Goal: Communication & Community: Answer question/provide support

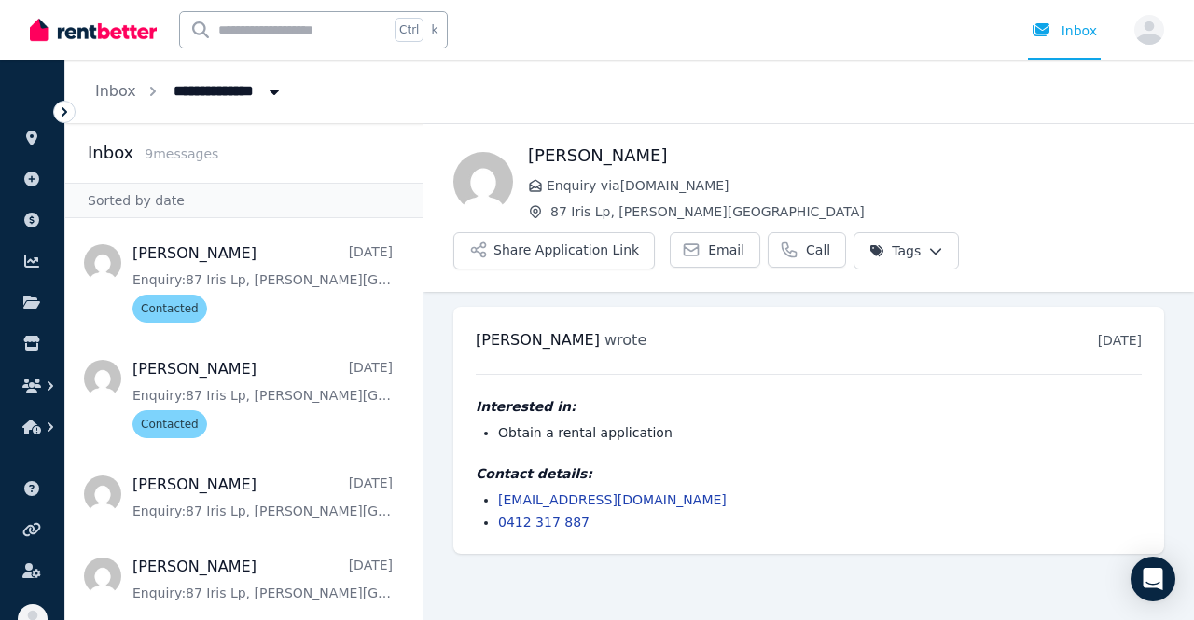
scroll to position [442, 0]
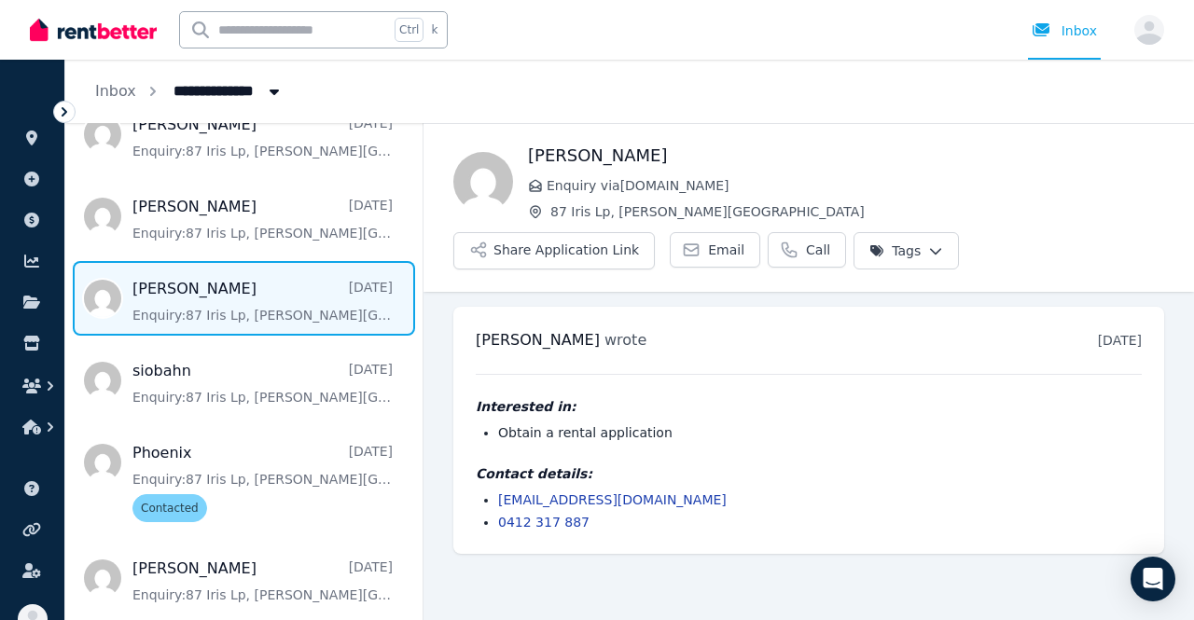
click at [135, 21] on img at bounding box center [93, 30] width 127 height 28
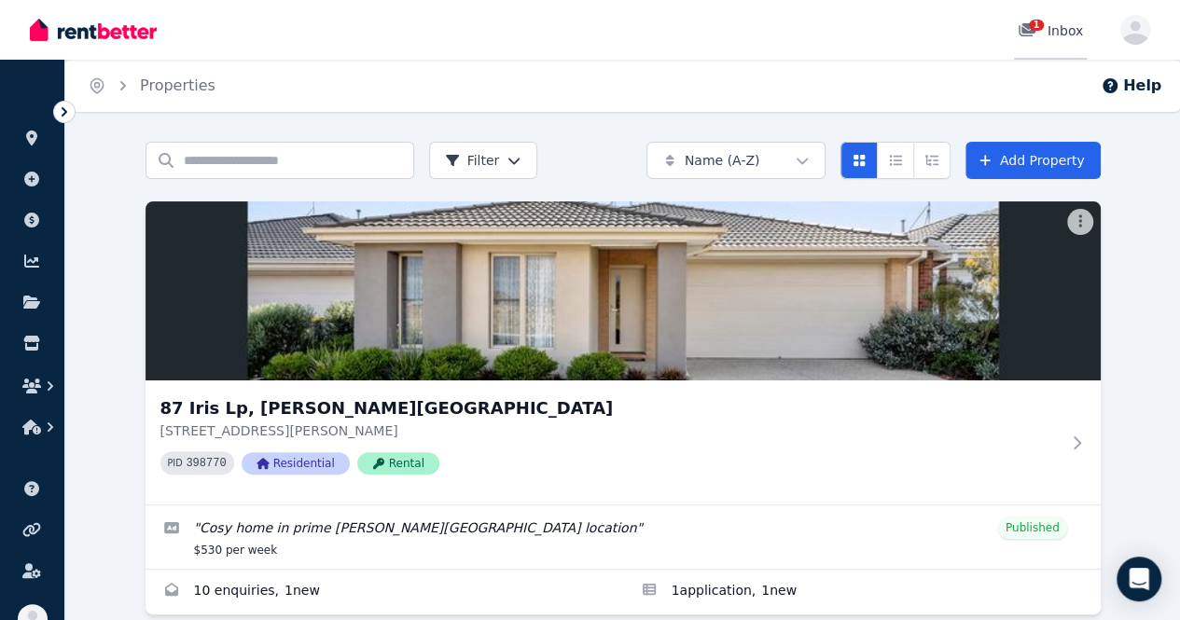
click at [1047, 31] on div "1" at bounding box center [1032, 30] width 30 height 19
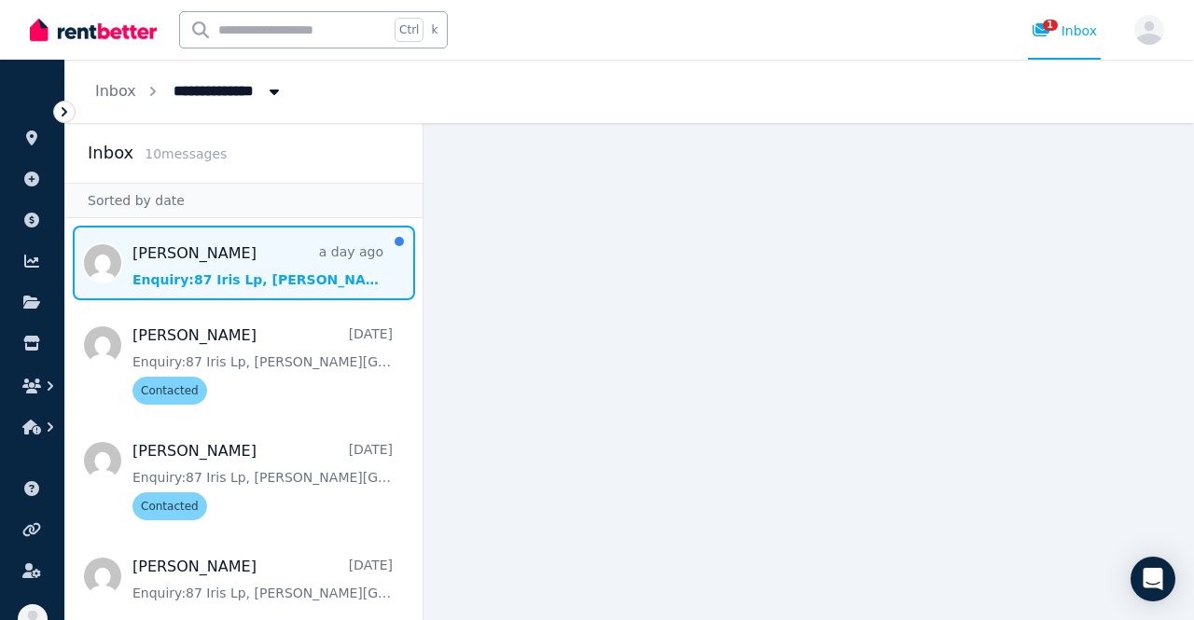
click at [154, 264] on span "Message list" at bounding box center [243, 263] width 357 height 75
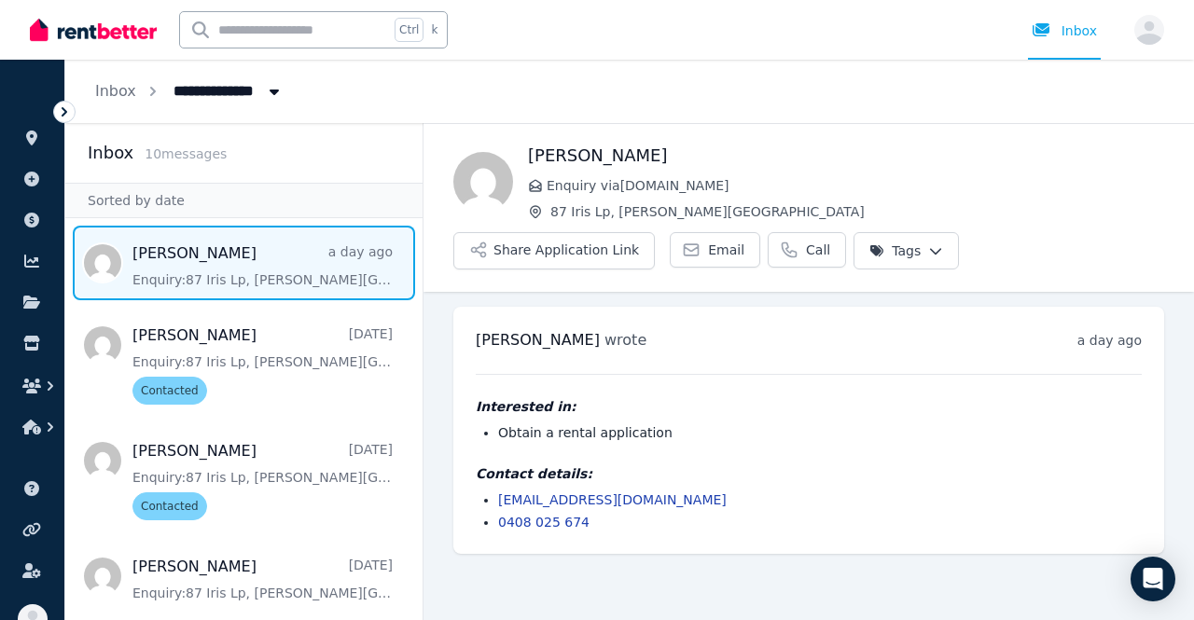
click at [561, 157] on h1 "Leanna" at bounding box center [846, 156] width 636 height 26
copy h1 "Leanna"
click at [567, 252] on button "Share Application Link" at bounding box center [553, 250] width 201 height 37
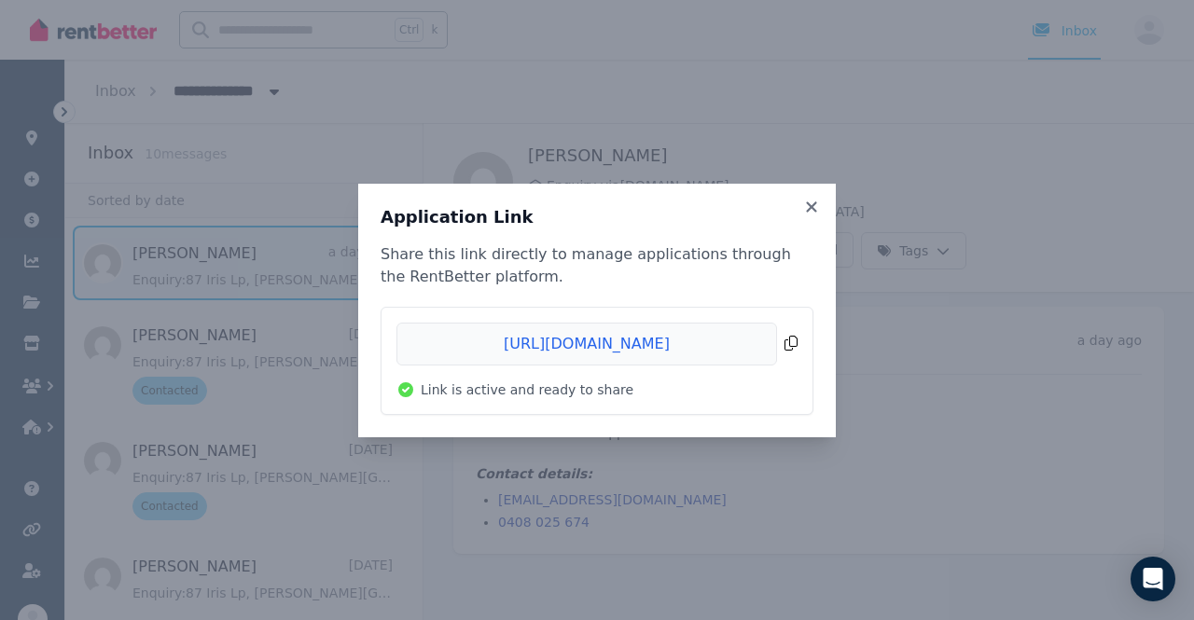
click at [793, 347] on span "Copied!" at bounding box center [596, 344] width 401 height 43
click at [817, 206] on icon at bounding box center [811, 207] width 19 height 17
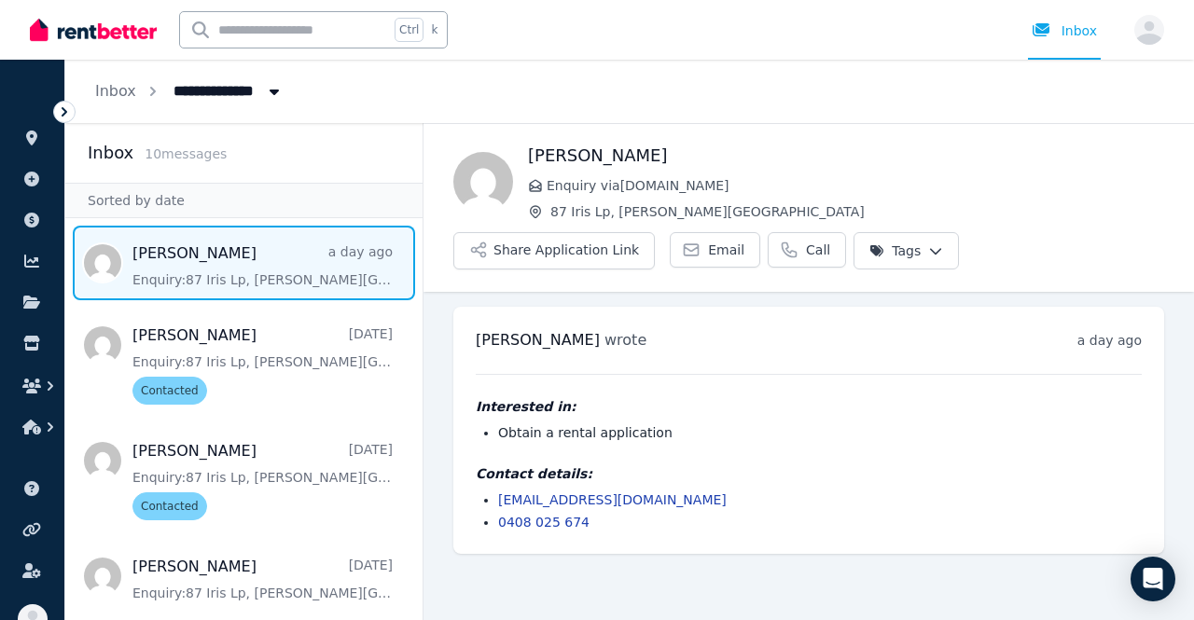
click at [893, 256] on html "**********" at bounding box center [597, 310] width 1194 height 620
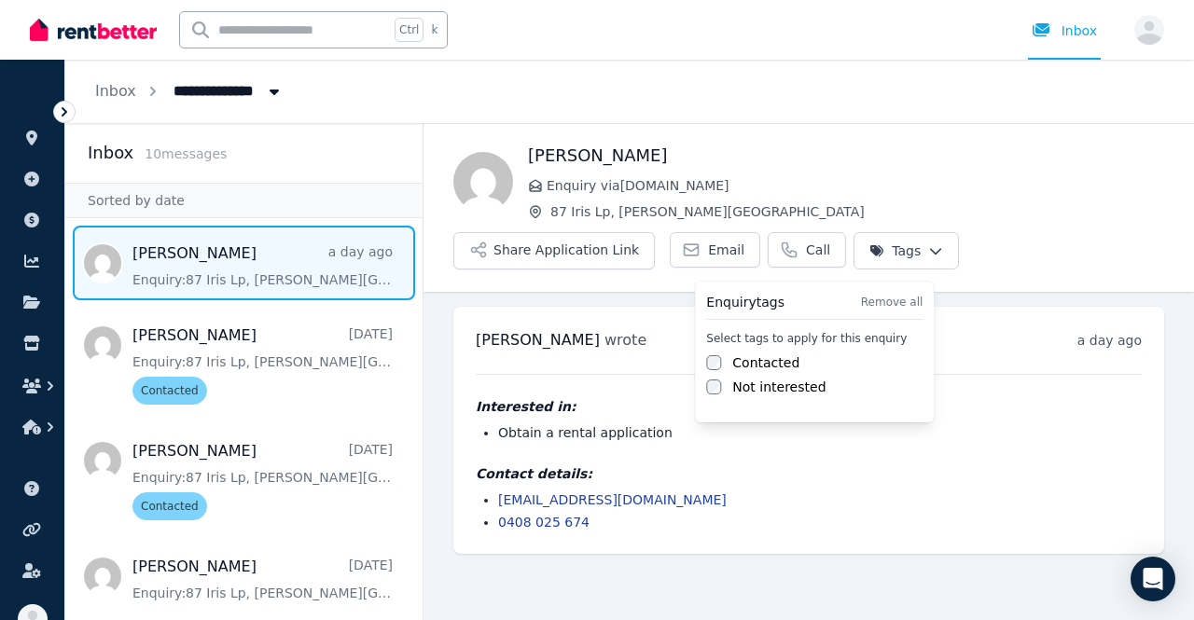
click at [787, 352] on div "Select tags to apply for this enquiry Contacted Not interested" at bounding box center [814, 363] width 216 height 65
click at [776, 363] on label "Contacted" at bounding box center [765, 362] width 67 height 19
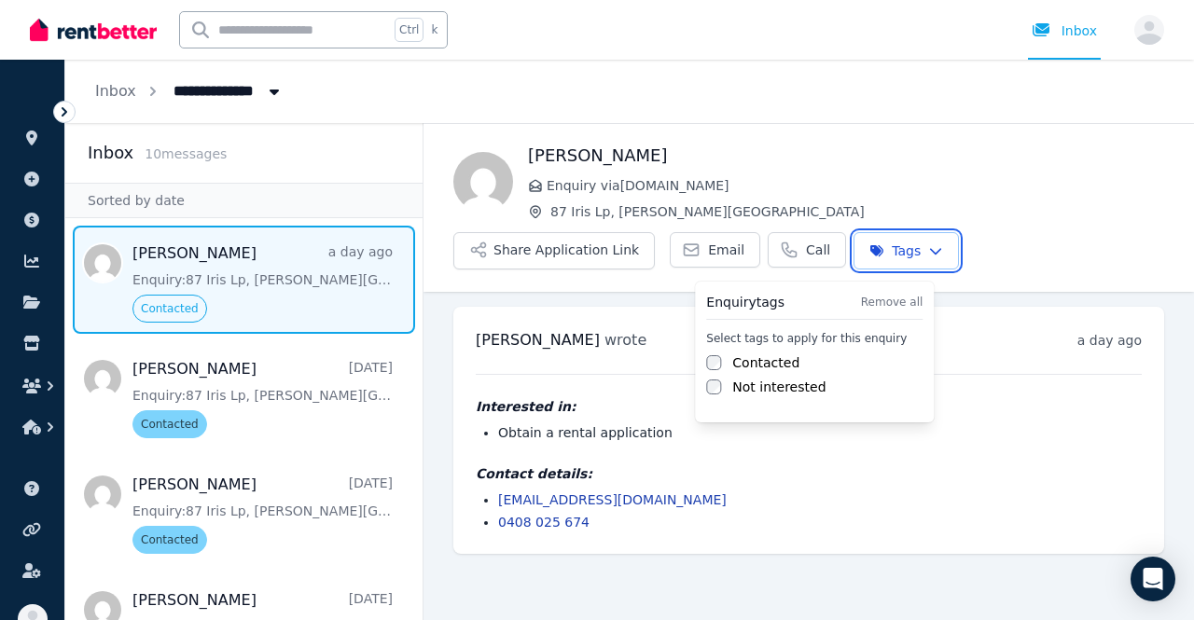
click at [1123, 106] on html "**********" at bounding box center [597, 310] width 1194 height 620
